Goal: Transaction & Acquisition: Purchase product/service

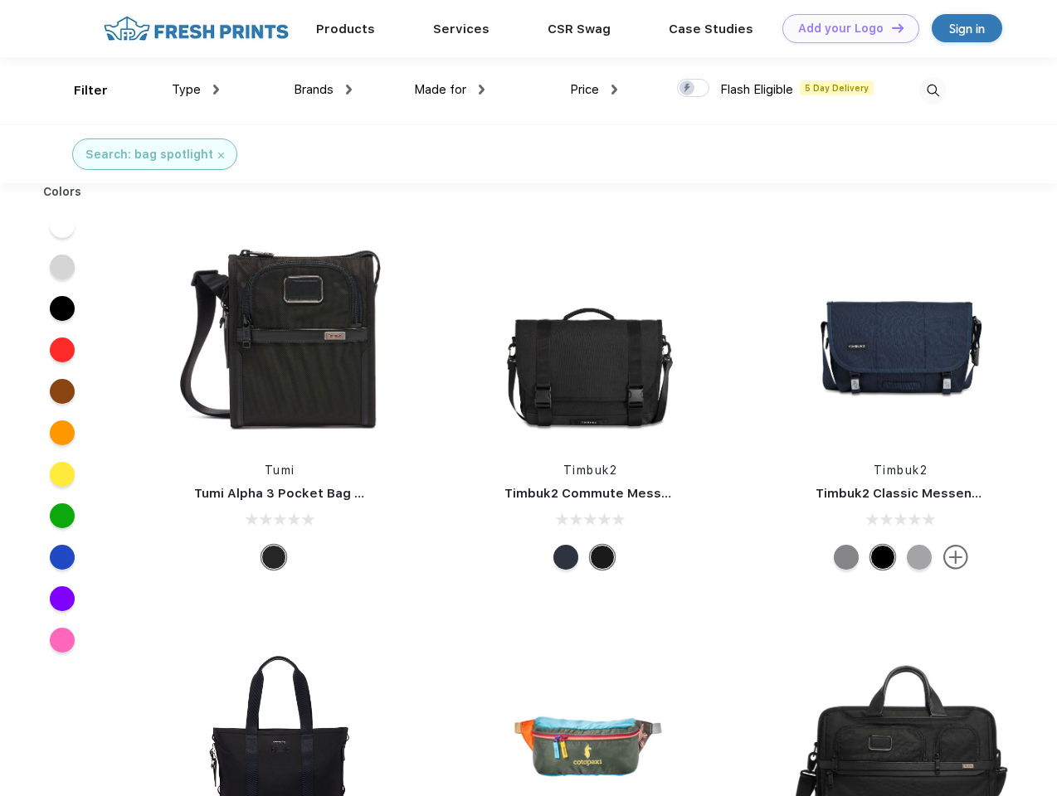
click at [845, 28] on link "Add your Logo Design Tool" at bounding box center [850, 28] width 137 height 29
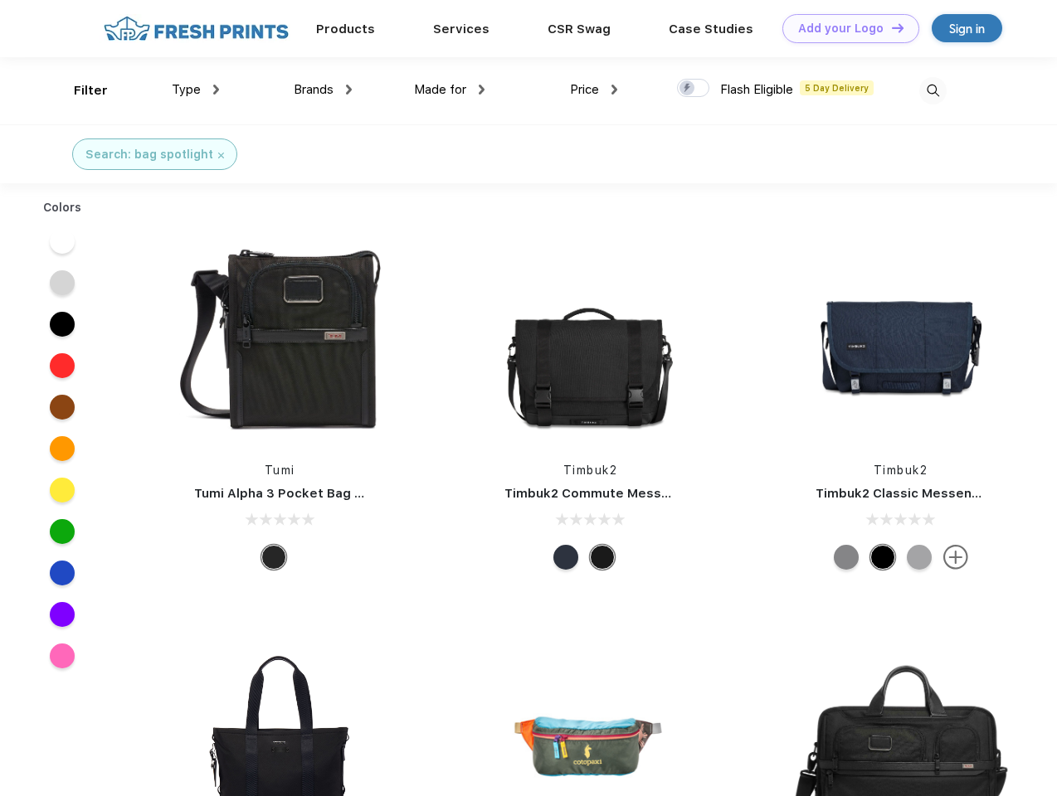
click at [0, 0] on div "Design Tool" at bounding box center [0, 0] width 0 height 0
click at [890, 27] on link "Add your Logo Design Tool" at bounding box center [850, 28] width 137 height 29
click at [80, 90] on div "Filter" at bounding box center [91, 90] width 34 height 19
click at [196, 90] on span "Type" at bounding box center [186, 89] width 29 height 15
click at [323, 90] on span "Brands" at bounding box center [314, 89] width 40 height 15
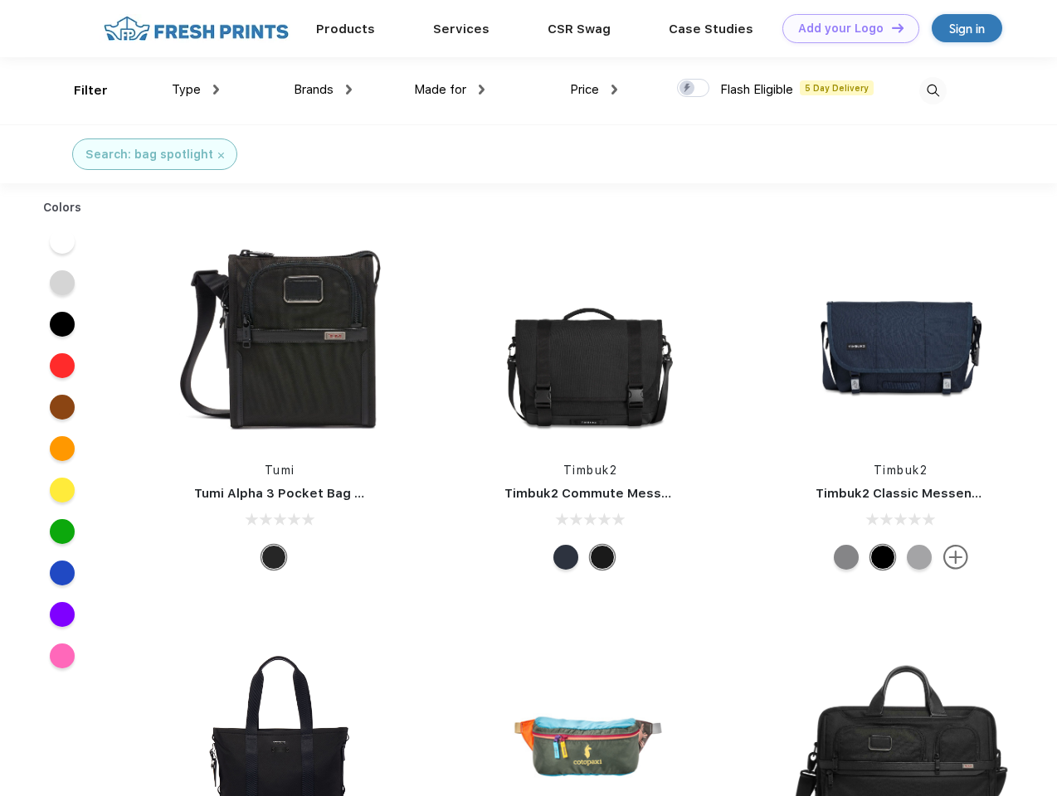
click at [450, 90] on span "Made for" at bounding box center [440, 89] width 52 height 15
click at [594, 90] on span "Price" at bounding box center [584, 89] width 29 height 15
click at [694, 89] on div at bounding box center [693, 88] width 32 height 18
click at [688, 89] on input "checkbox" at bounding box center [682, 83] width 11 height 11
click at [933, 90] on img at bounding box center [932, 90] width 27 height 27
